Goal: Task Accomplishment & Management: Use online tool/utility

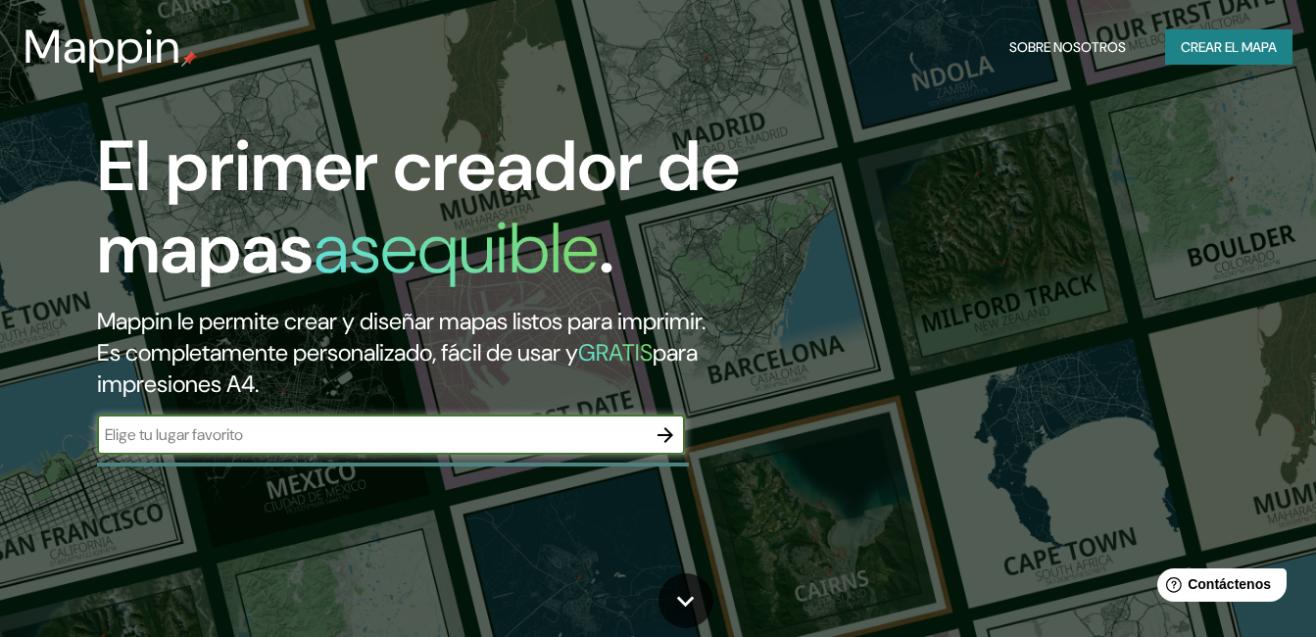
click at [303, 439] on input "text" at bounding box center [371, 434] width 549 height 23
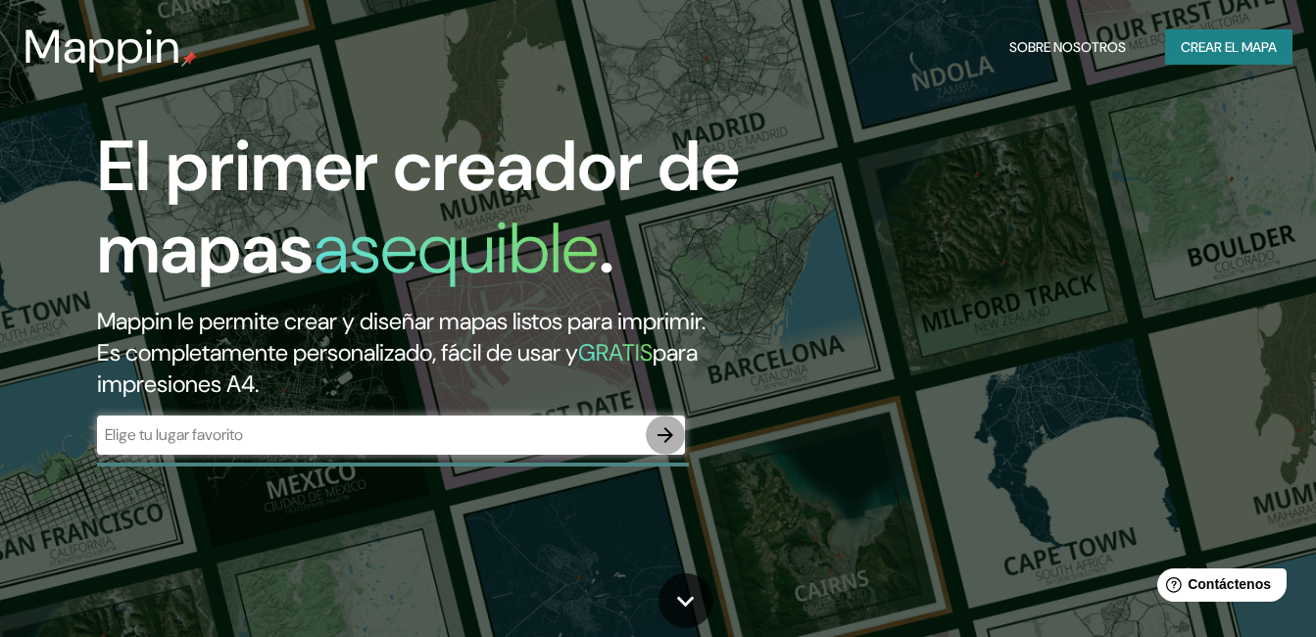
click at [668, 424] on icon "button" at bounding box center [665, 435] width 24 height 24
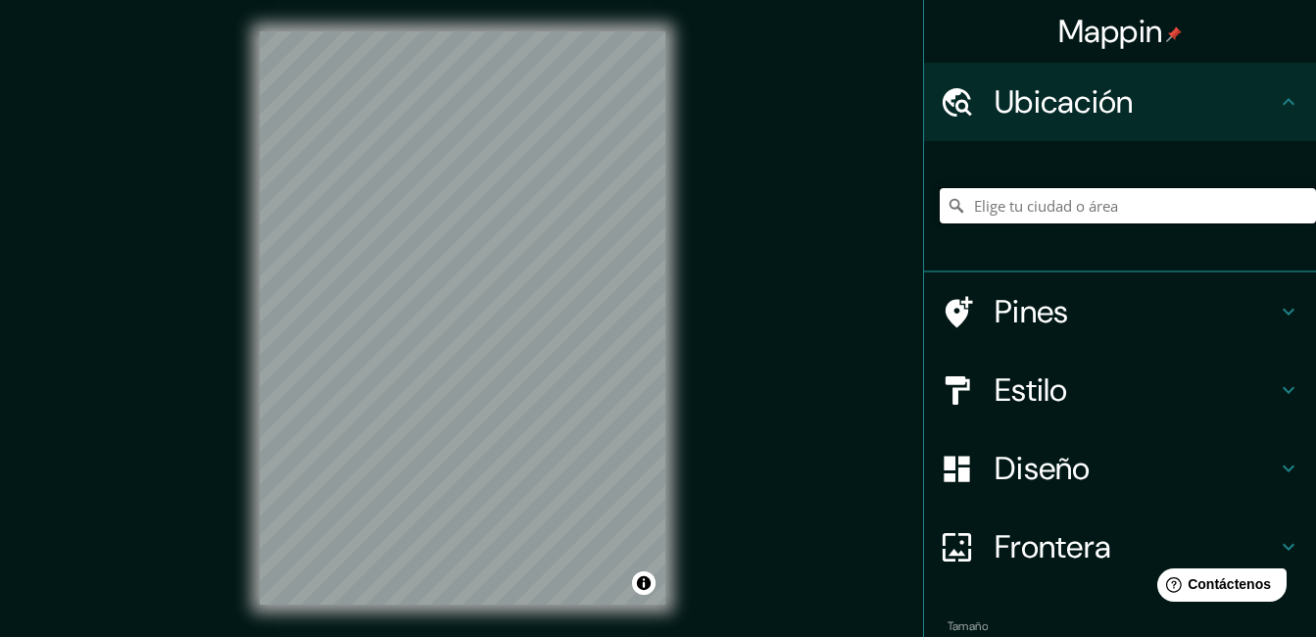
click at [1058, 210] on input "Elige tu ciudad o área" at bounding box center [1128, 205] width 376 height 35
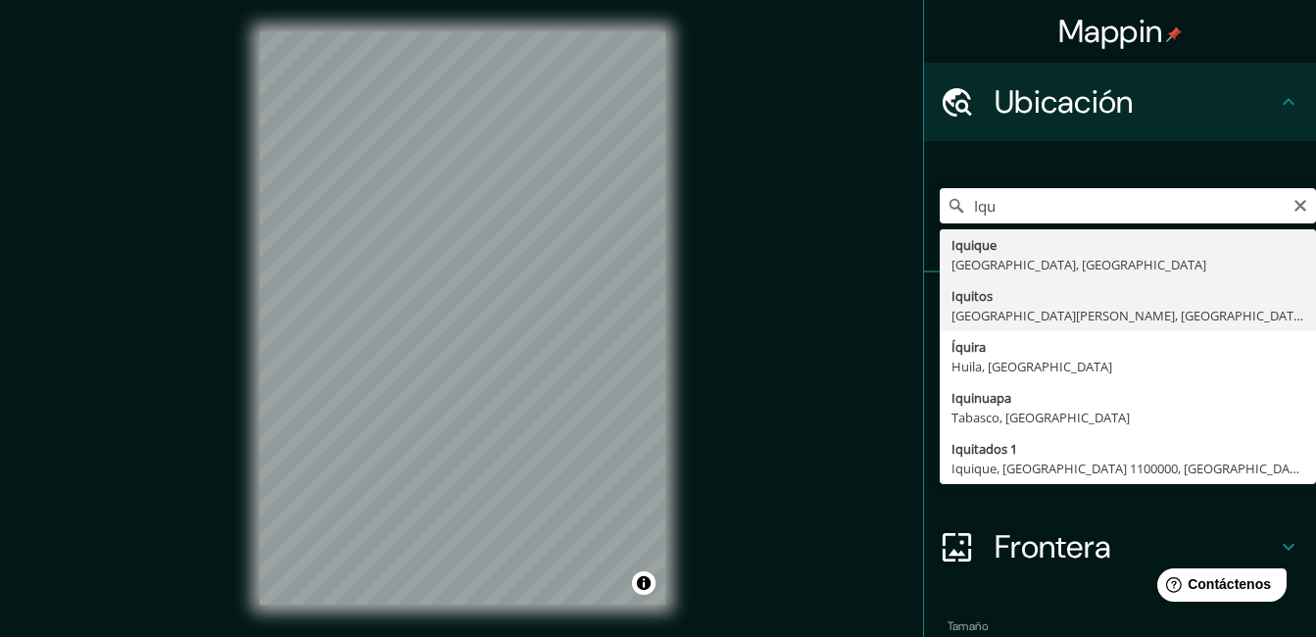
type input "Iquitos, [GEOGRAPHIC_DATA][PERSON_NAME], [GEOGRAPHIC_DATA]"
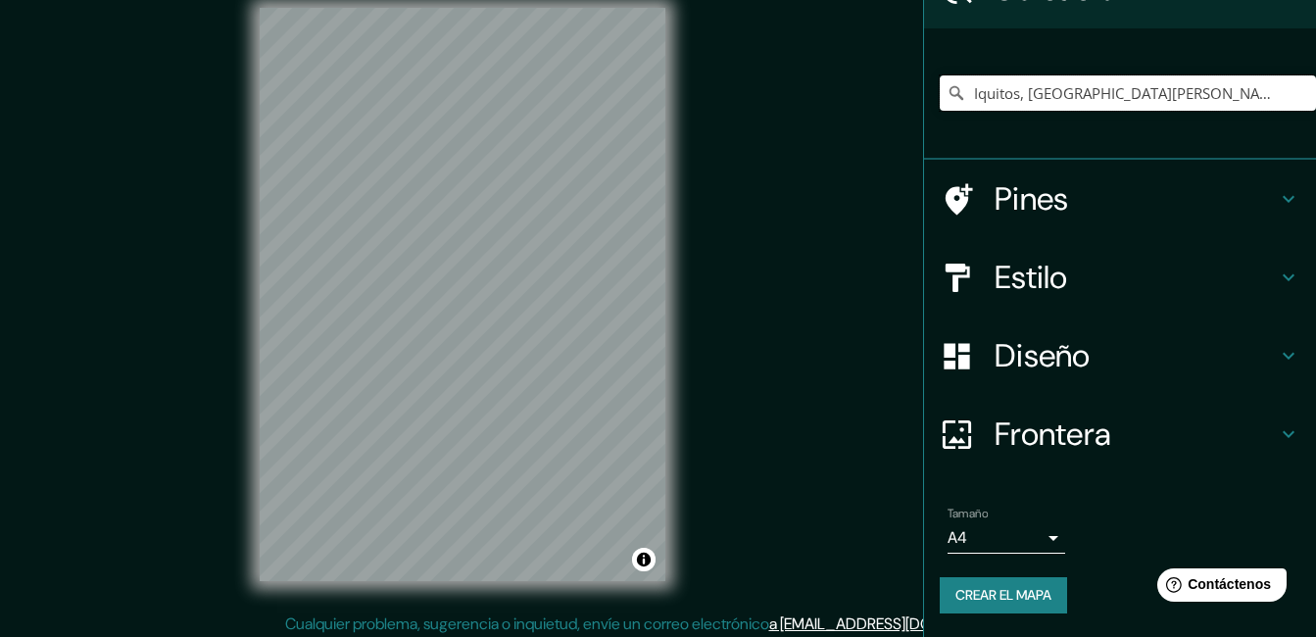
scroll to position [30, 0]
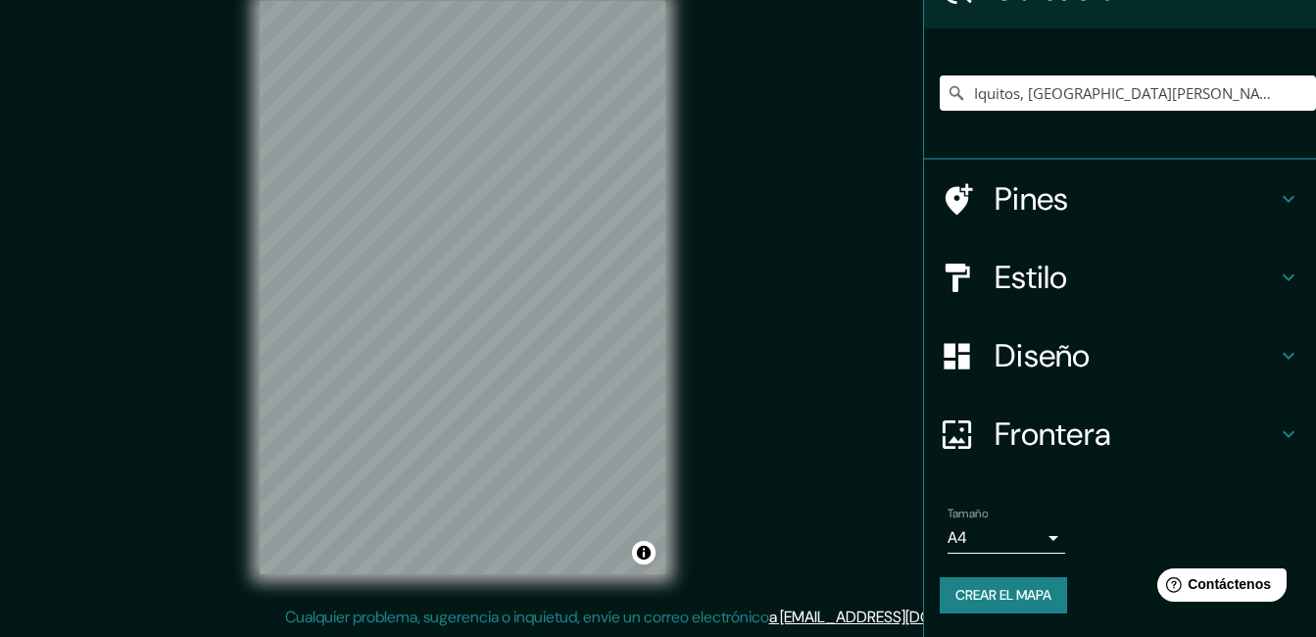
click at [999, 342] on h4 "Diseño" at bounding box center [1135, 355] width 282 height 39
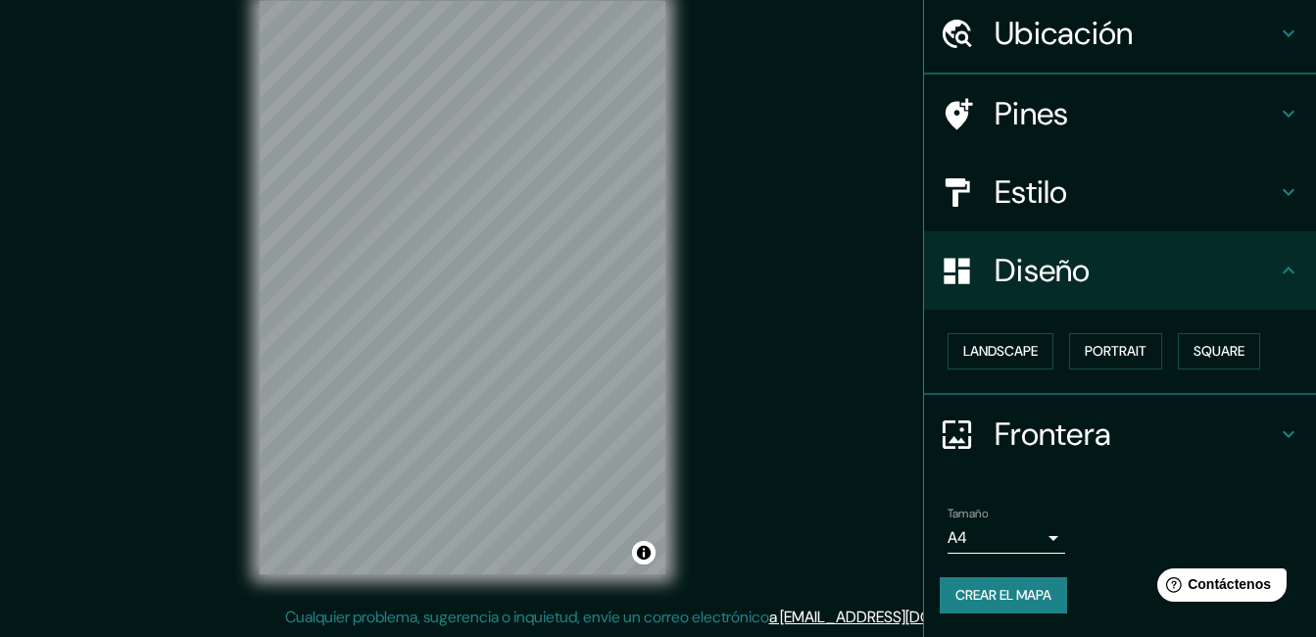
scroll to position [68, 0]
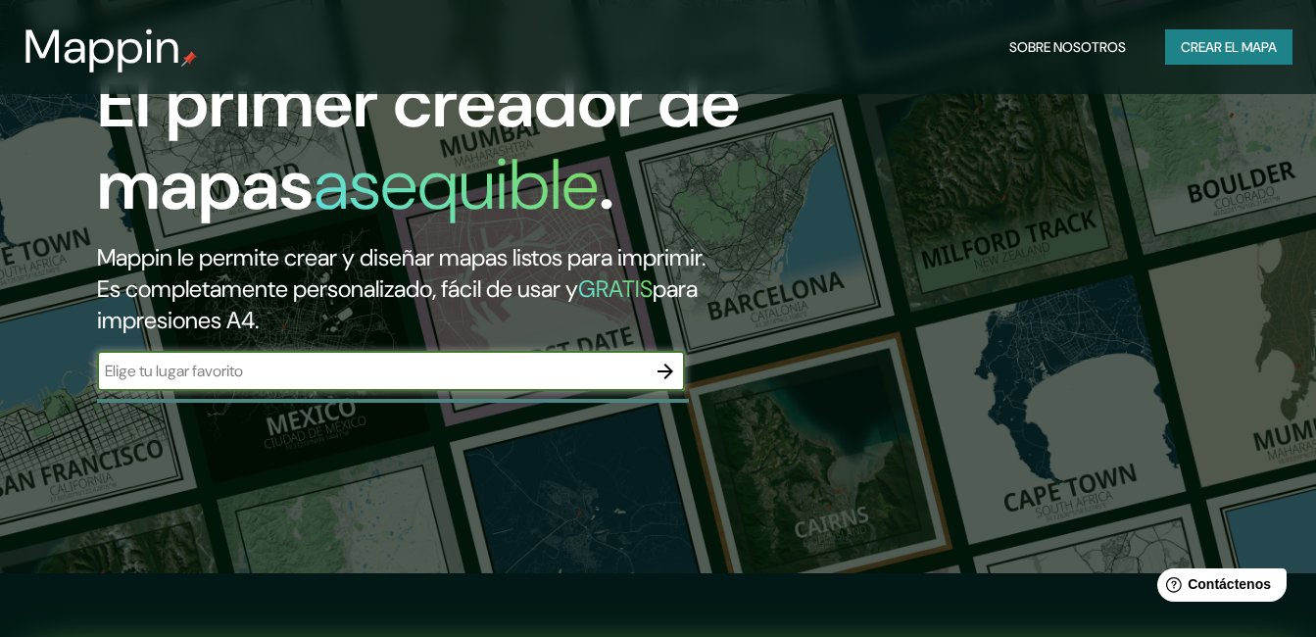
scroll to position [98, 0]
